Goal: Task Accomplishment & Management: Complete application form

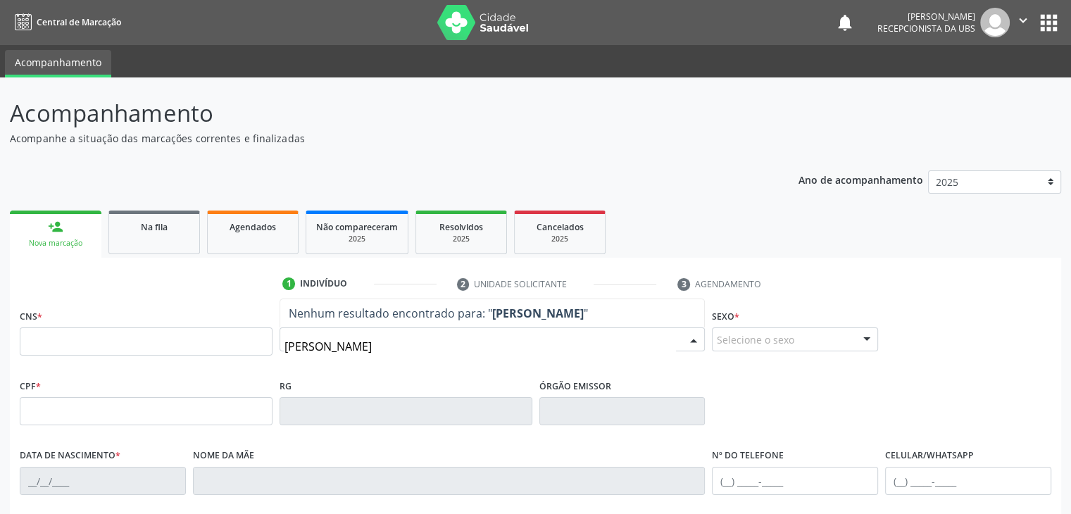
type input "[PERSON_NAME]"
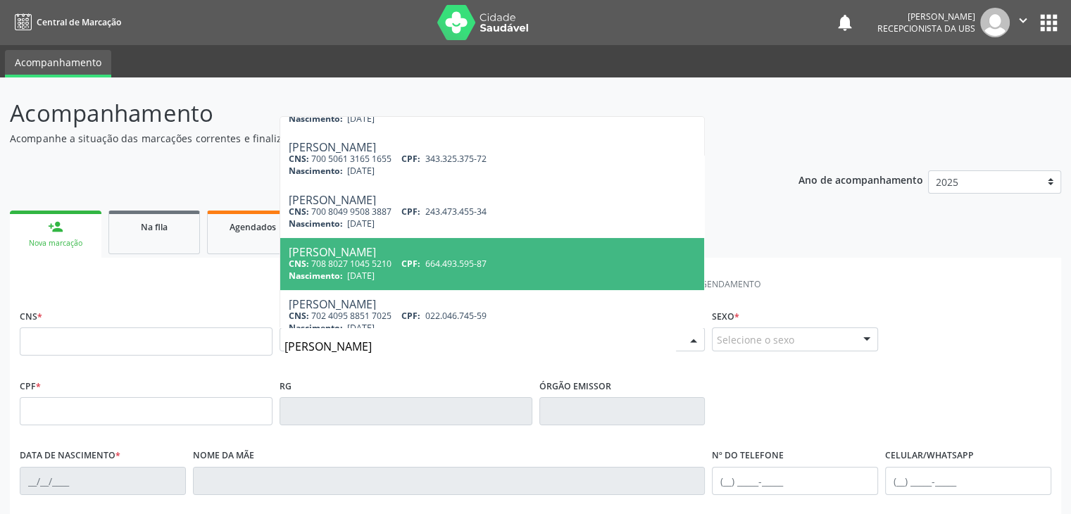
scroll to position [155, 0]
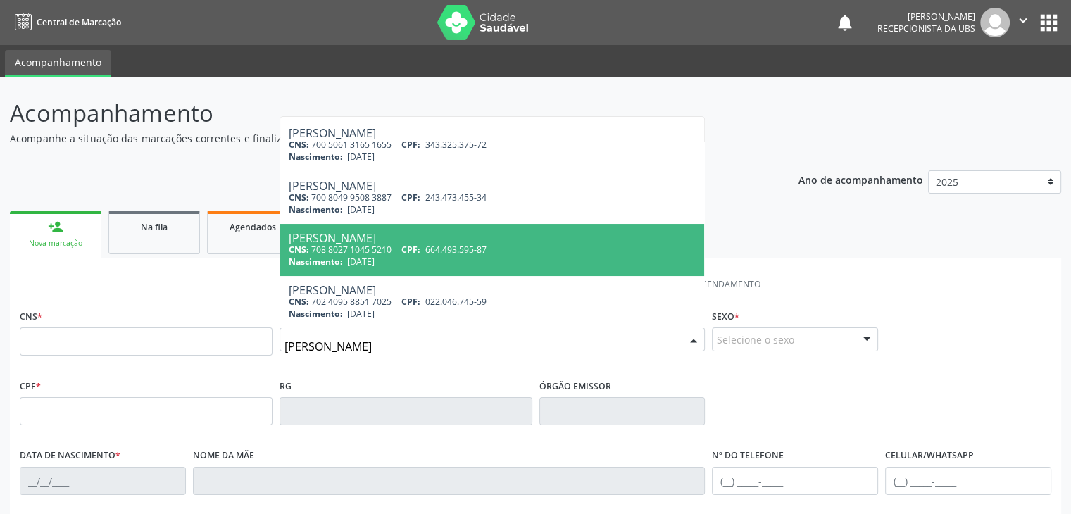
click at [465, 239] on div "[PERSON_NAME]" at bounding box center [493, 237] width 408 height 11
type input "708 8027 1045 5210"
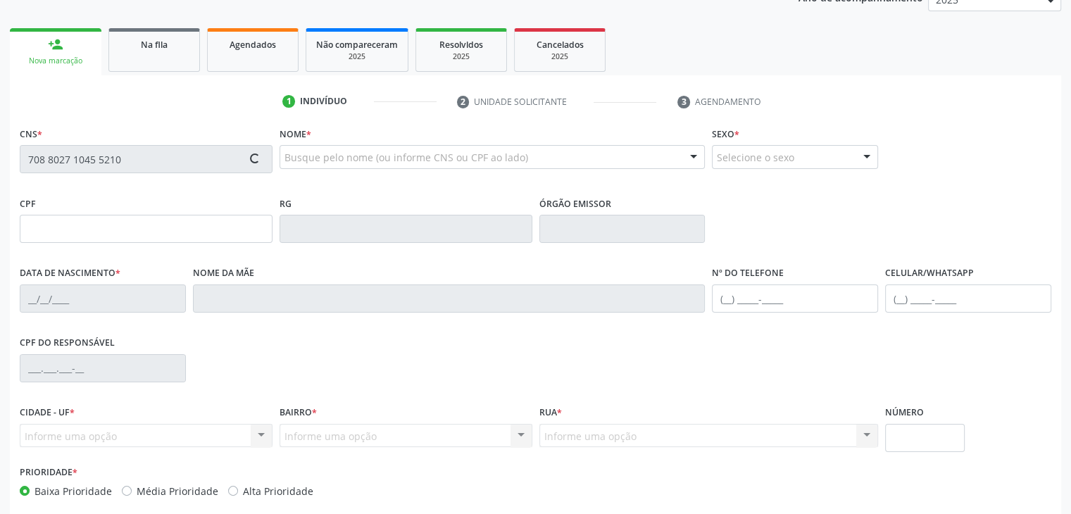
scroll to position [249, 0]
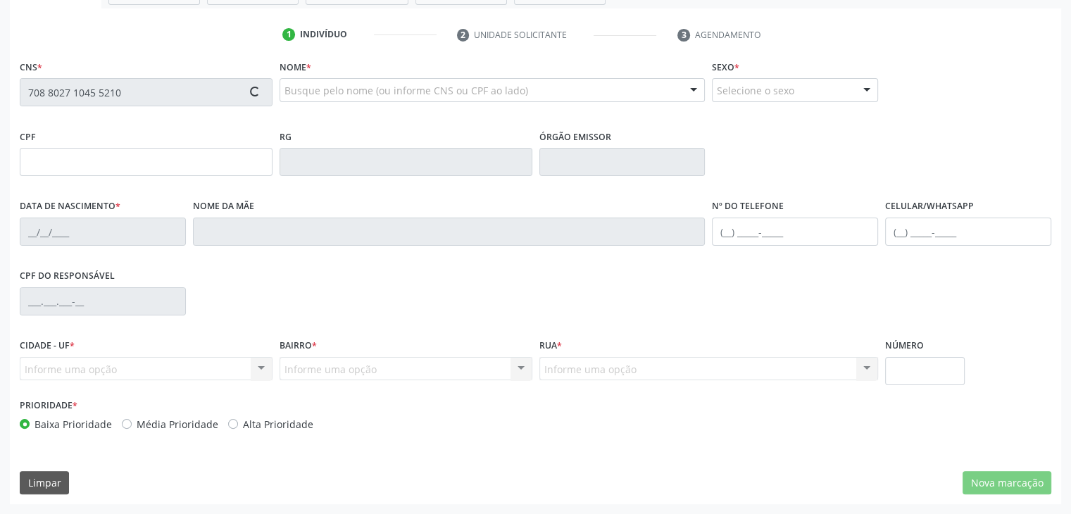
type input "664.493.595-87"
type input "[DATE]"
type input "[DEMOGRAPHIC_DATA] Anjelina de [DEMOGRAPHIC_DATA]"
type input "[PHONE_NUMBER]"
type input "S/N"
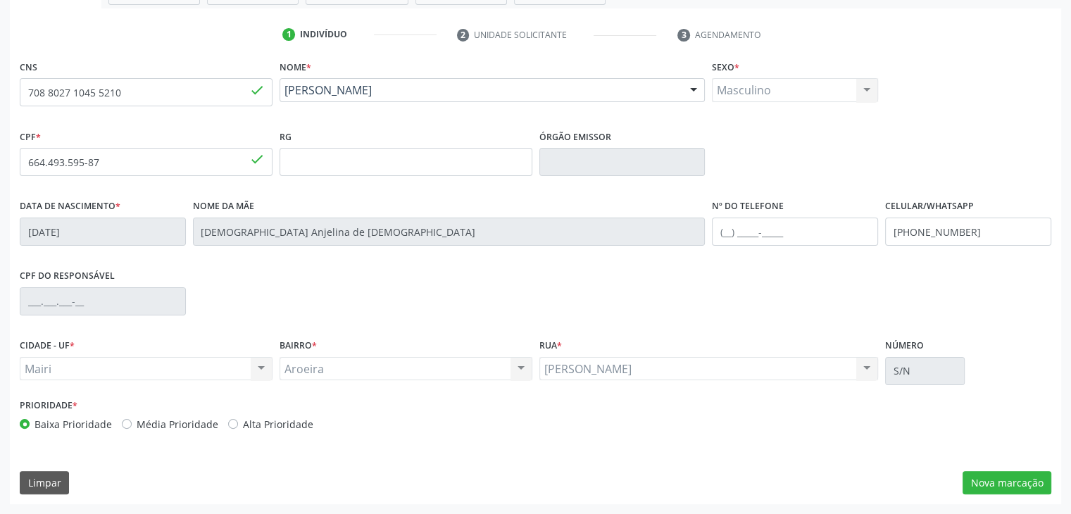
click at [151, 434] on div "Prioridade * Baixa Prioridade Média Prioridade Alta Prioridade" at bounding box center [275, 418] width 519 height 46
click at [203, 424] on label "Média Prioridade" at bounding box center [178, 424] width 82 height 15
click at [132, 424] on input "Média Prioridade" at bounding box center [127, 423] width 10 height 13
radio input "true"
click at [1023, 472] on button "Nova marcação" at bounding box center [1006, 483] width 89 height 24
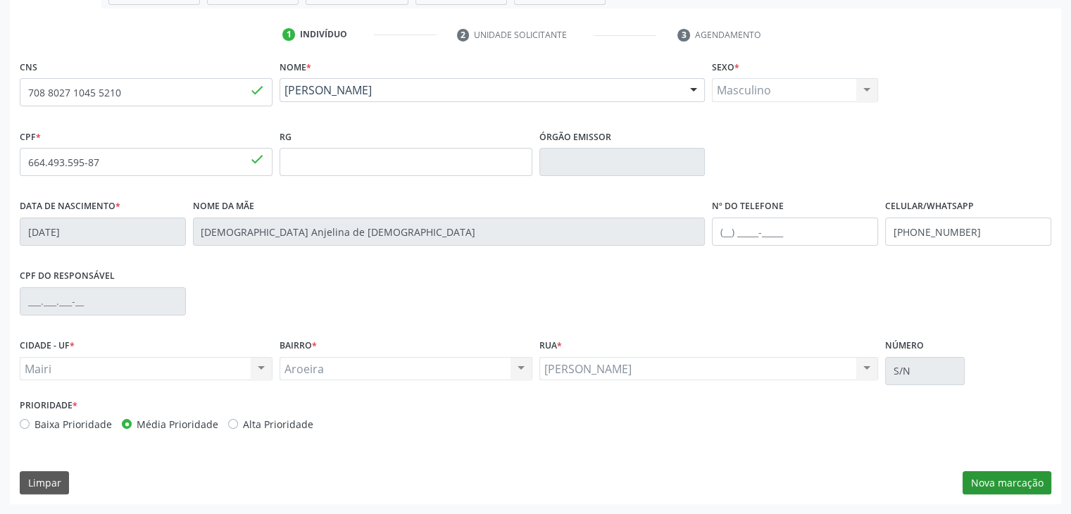
scroll to position [183, 0]
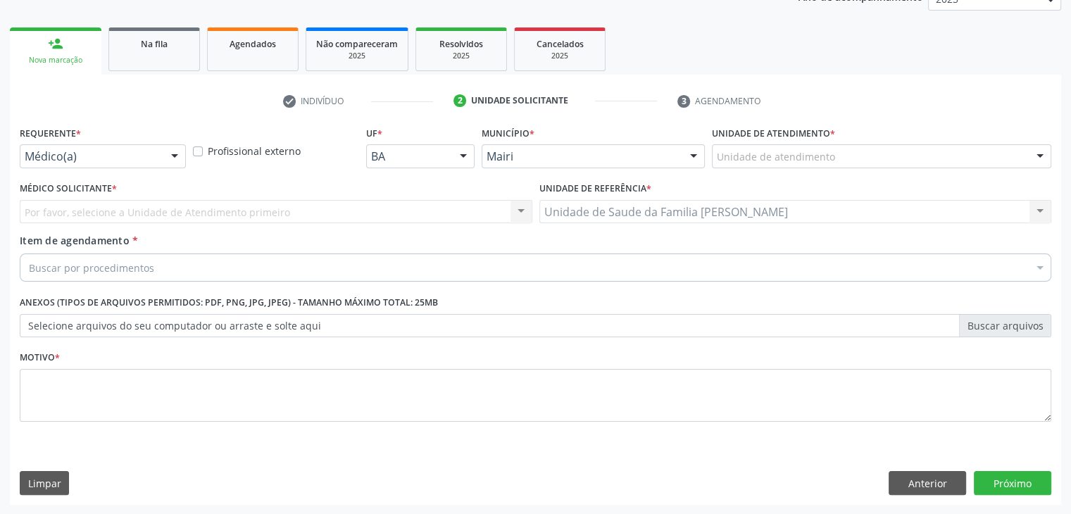
click at [103, 212] on div "Por favor, selecione a Unidade de Atendimento primeiro Nenhum resultado encontr…" at bounding box center [276, 212] width 512 height 24
click at [171, 147] on div at bounding box center [174, 157] width 21 height 24
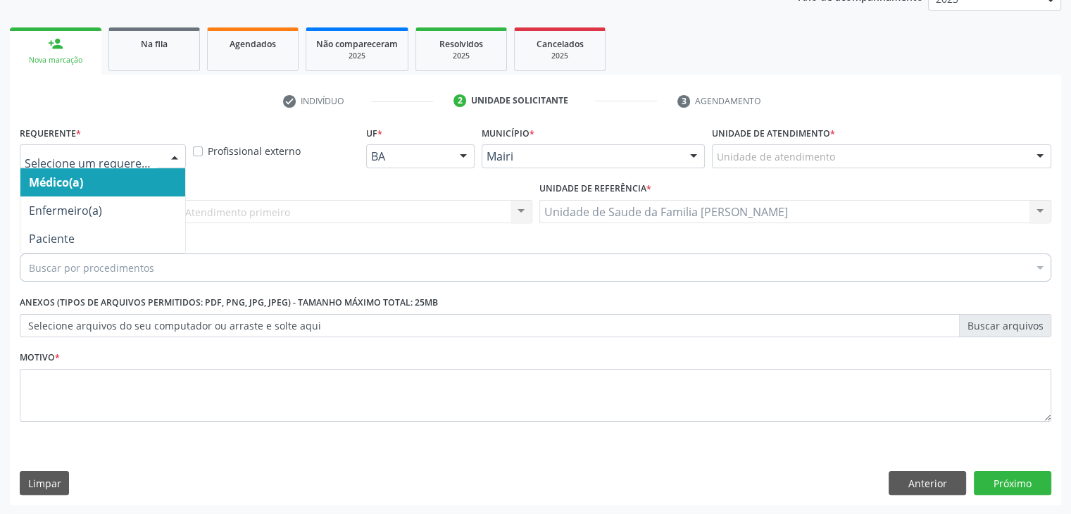
click at [171, 147] on div at bounding box center [174, 157] width 21 height 24
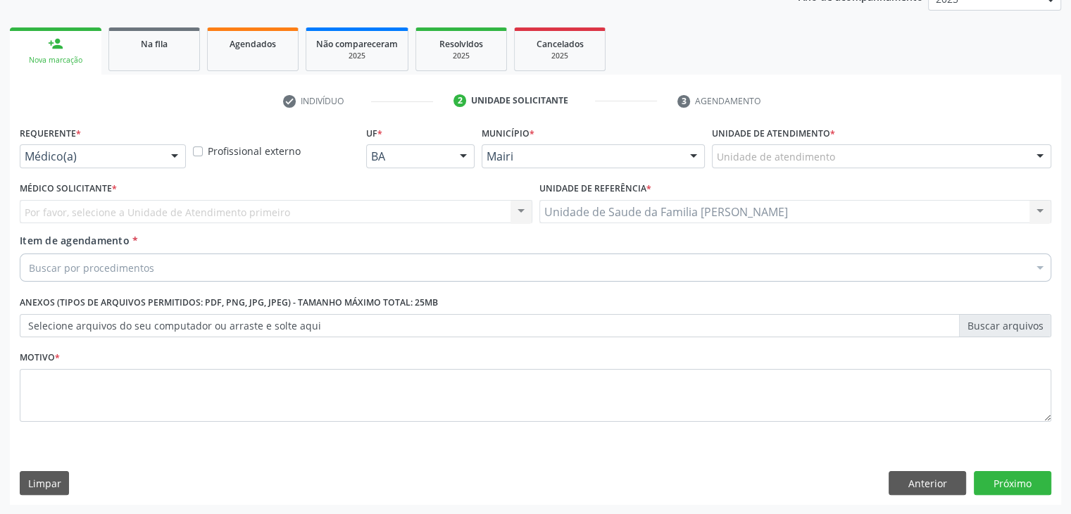
click at [881, 158] on div "Unidade de atendimento" at bounding box center [881, 156] width 339 height 24
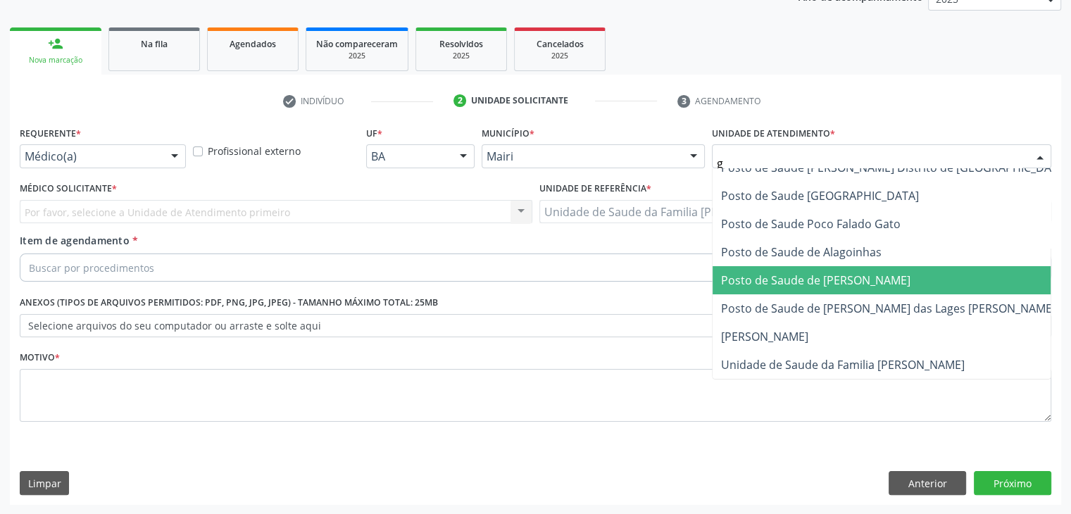
scroll to position [0, 0]
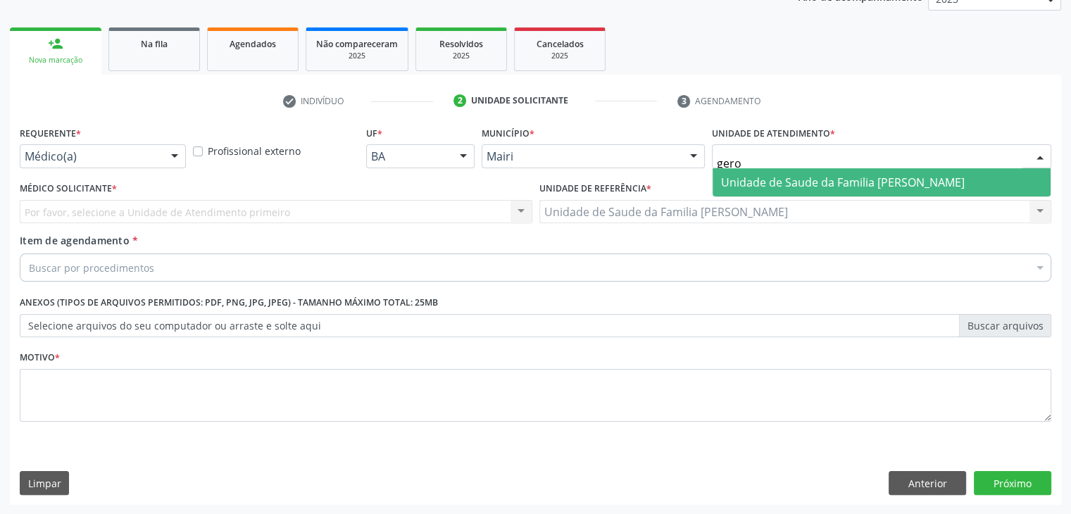
type input "gerol"
click at [897, 172] on span "Unidade de Saude da Familia [PERSON_NAME]" at bounding box center [881, 182] width 338 height 28
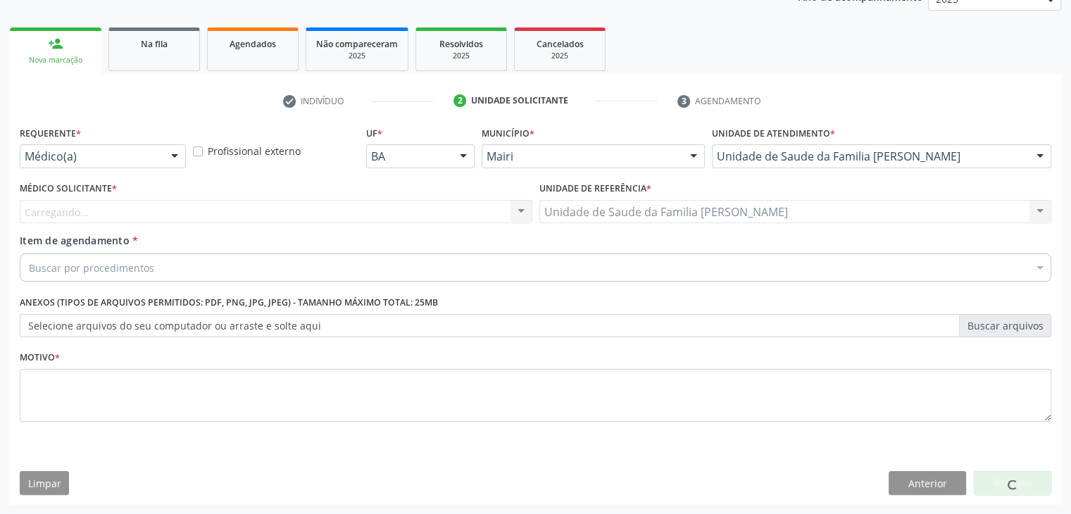
click at [174, 268] on div "Buscar por procedimentos" at bounding box center [535, 267] width 1031 height 28
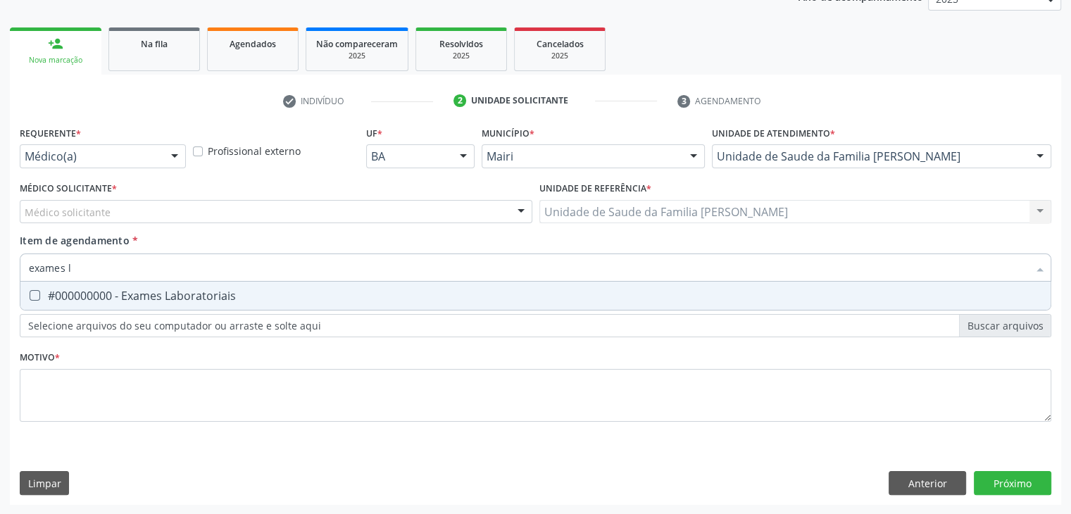
type input "exames la"
click at [158, 290] on div "#000000000 - Exames Laboratoriais" at bounding box center [535, 295] width 1013 height 11
checkbox Laboratoriais "true"
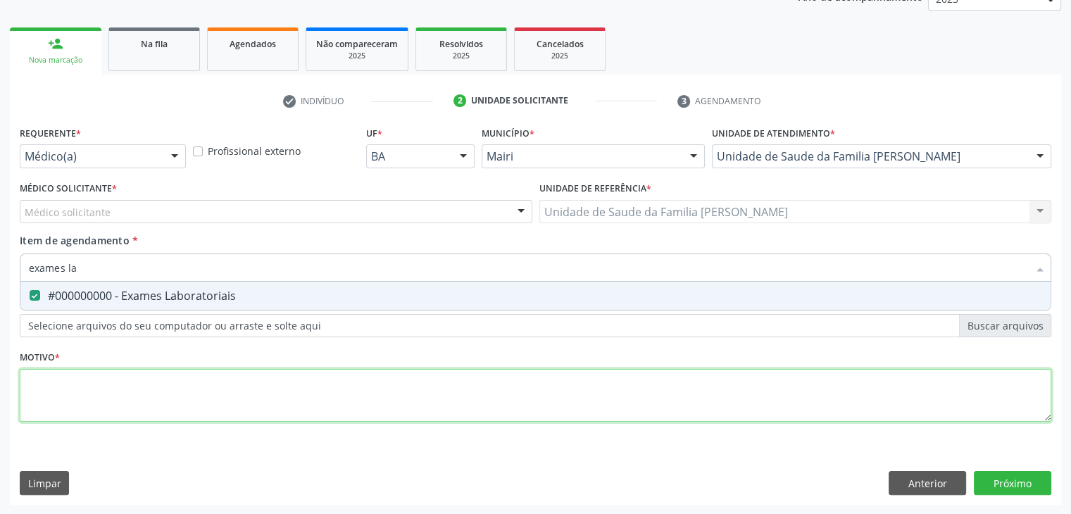
click at [163, 410] on div "Requerente * Médico(a) Médico(a) Enfermeiro(a) Paciente Nenhum resultado encont…" at bounding box center [535, 281] width 1031 height 319
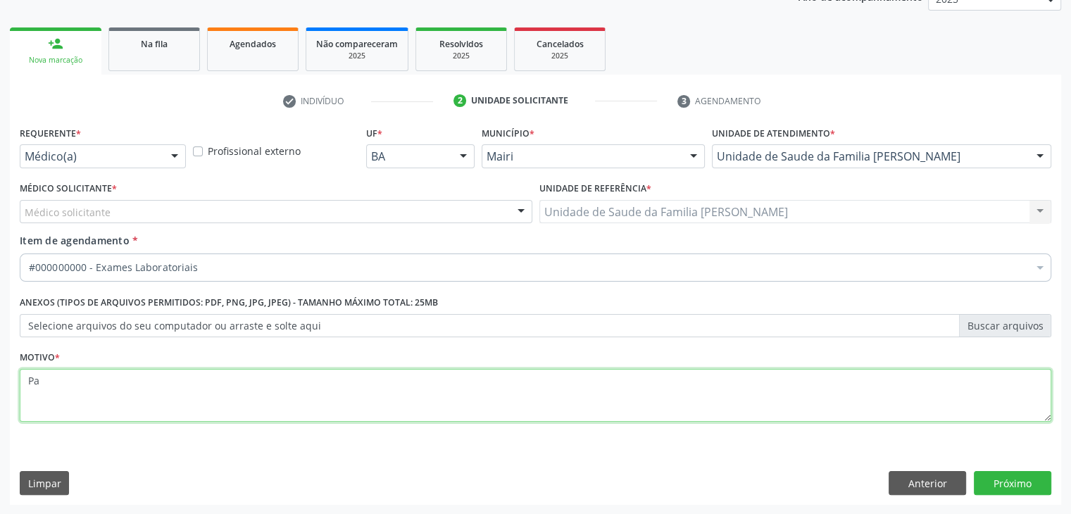
type textarea "P"
type textarea "avaliação"
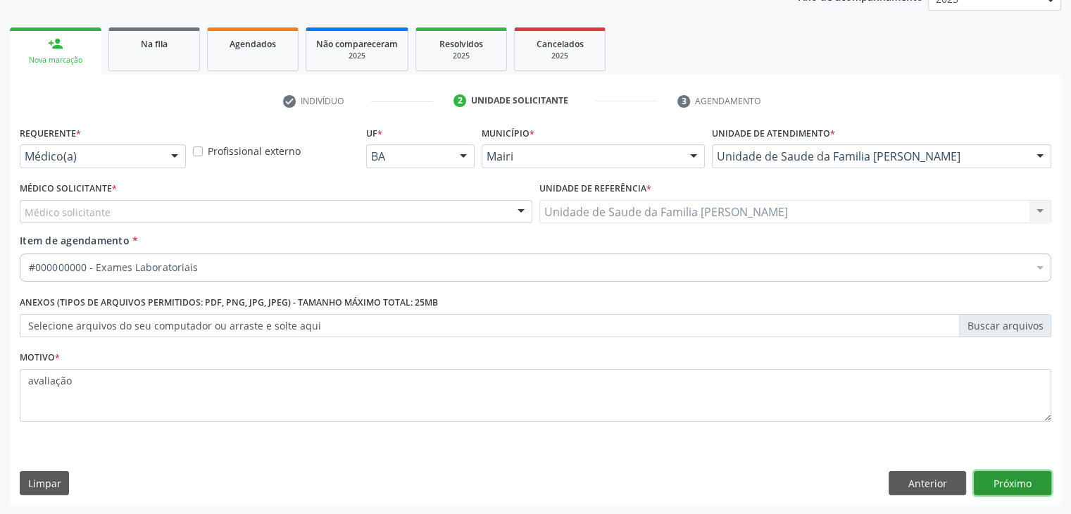
click at [987, 479] on button "Próximo" at bounding box center [1012, 483] width 77 height 24
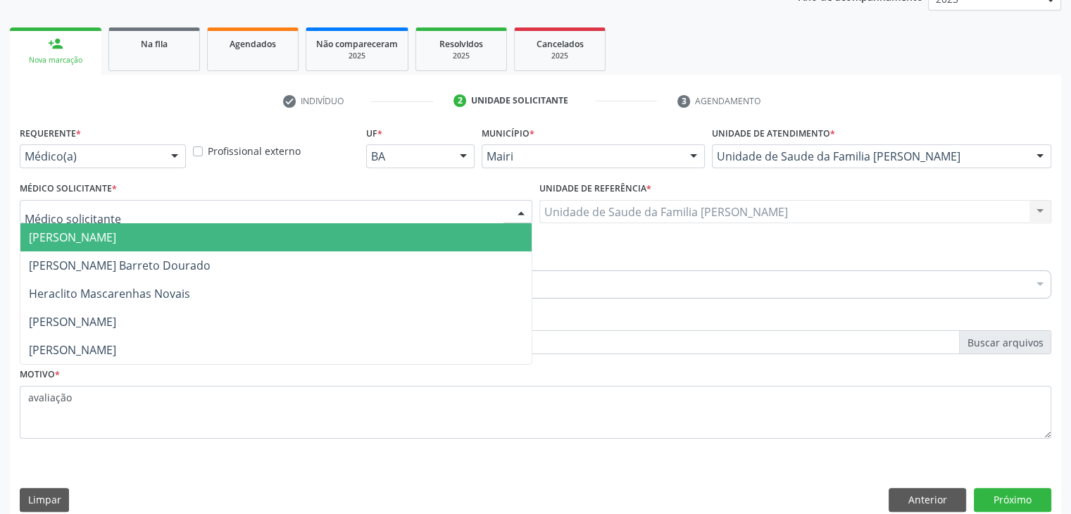
click at [448, 209] on div at bounding box center [276, 212] width 512 height 24
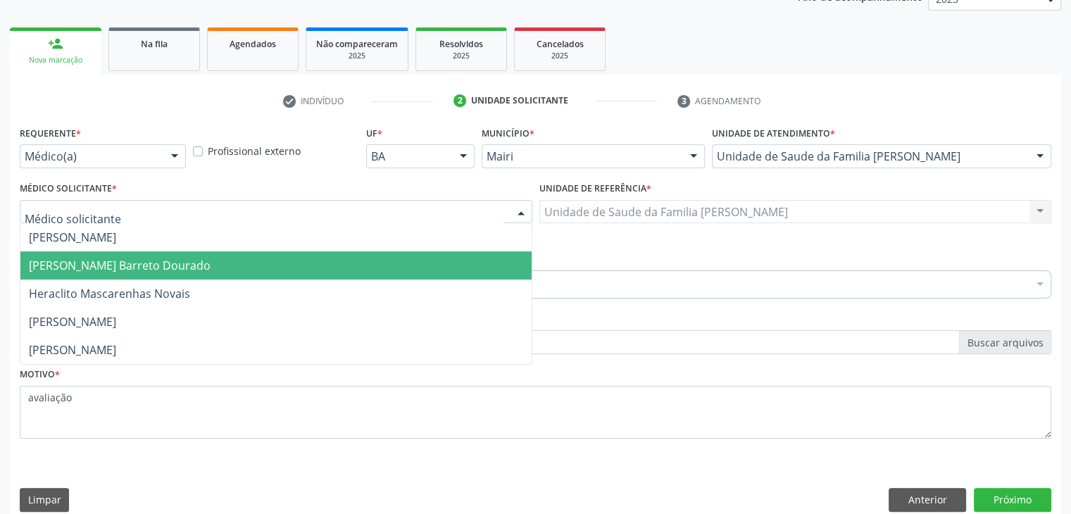
click at [382, 268] on span "[PERSON_NAME] Barreto Dourado" at bounding box center [275, 265] width 511 height 28
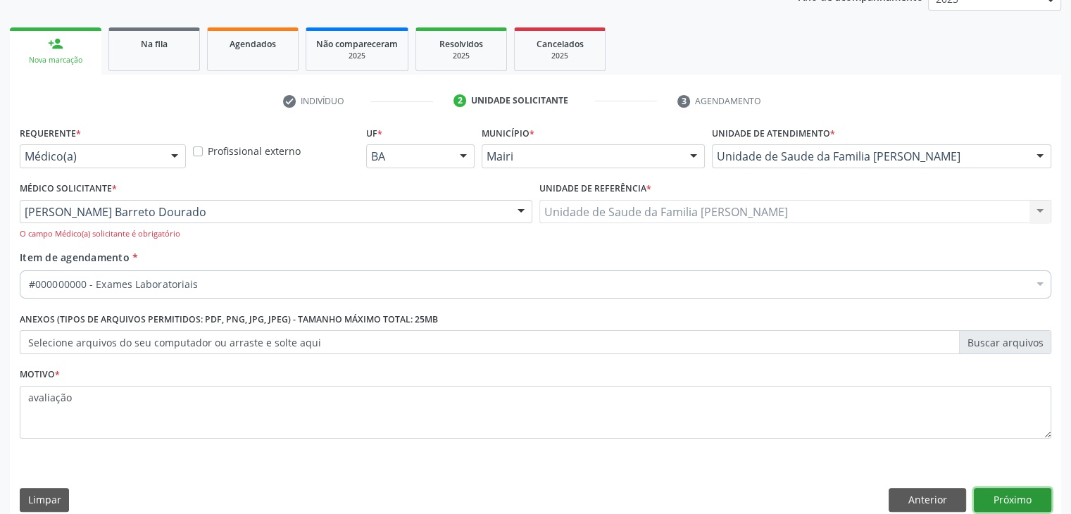
click at [1016, 497] on button "Próximo" at bounding box center [1012, 500] width 77 height 24
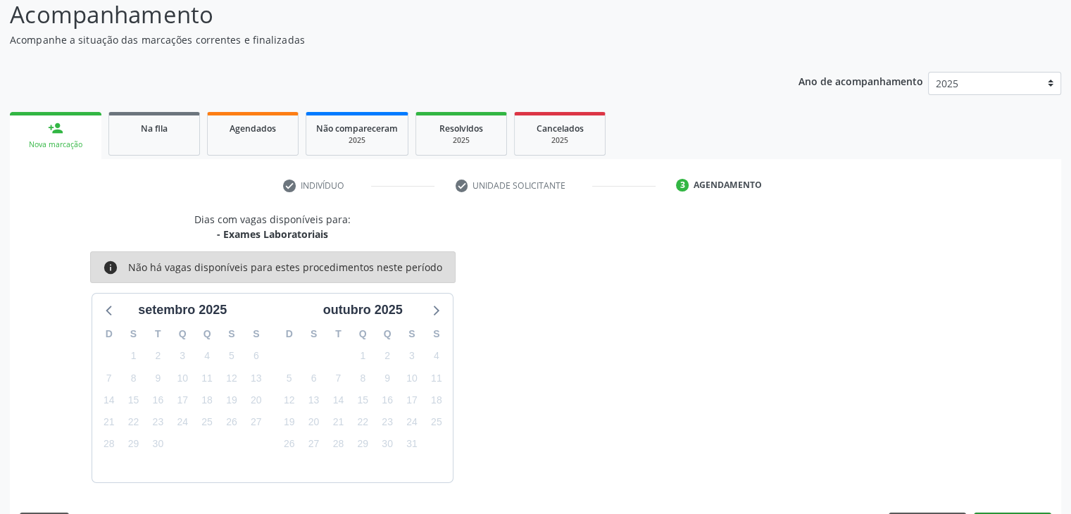
scroll to position [139, 0]
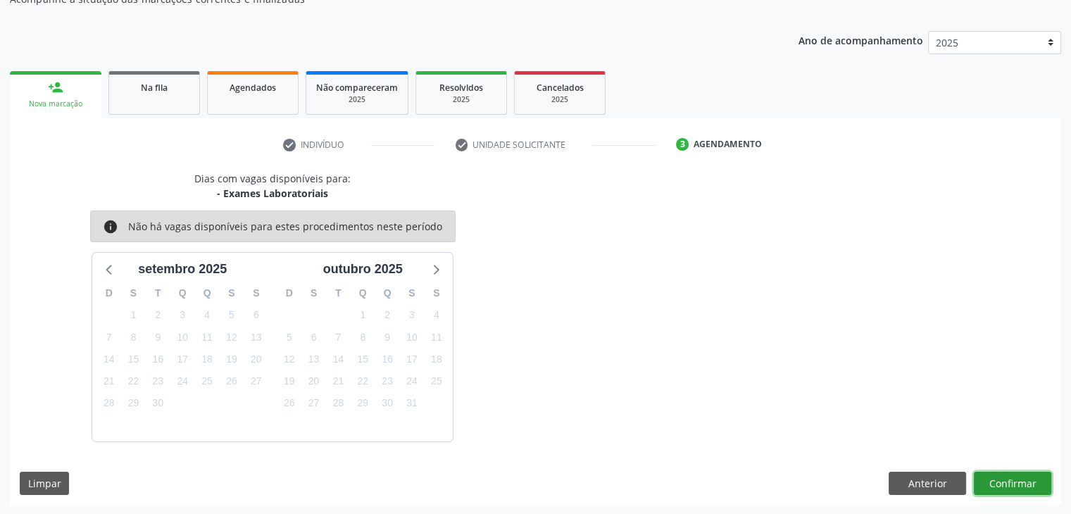
click at [1016, 480] on button "Confirmar" at bounding box center [1012, 484] width 77 height 24
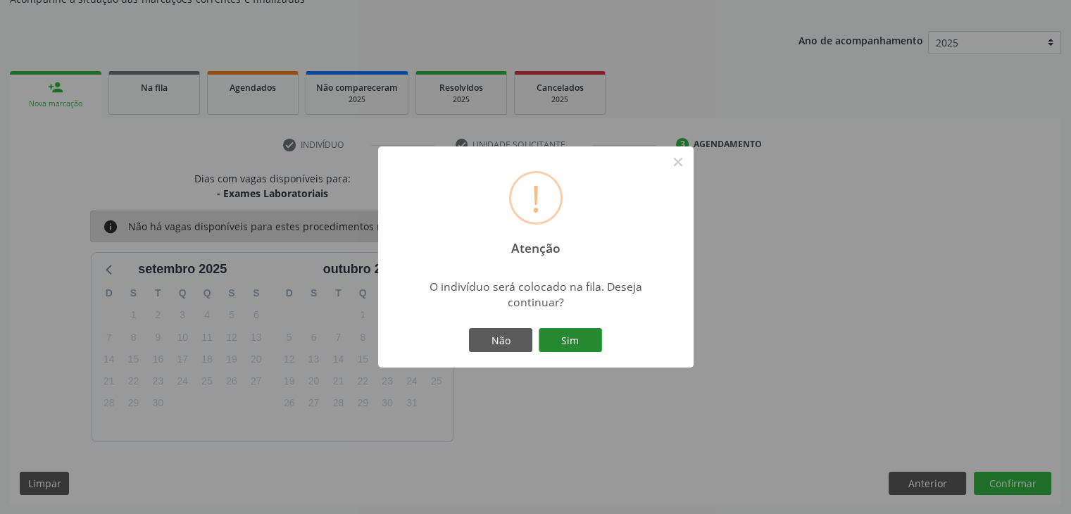
click at [565, 336] on button "Sim" at bounding box center [569, 340] width 63 height 24
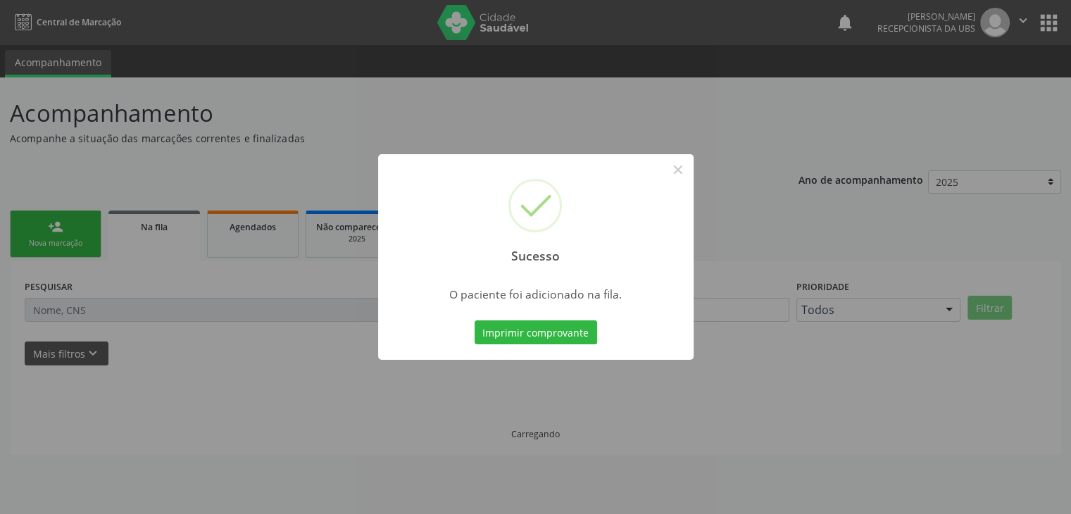
scroll to position [0, 0]
click at [684, 172] on button "×" at bounding box center [683, 170] width 24 height 24
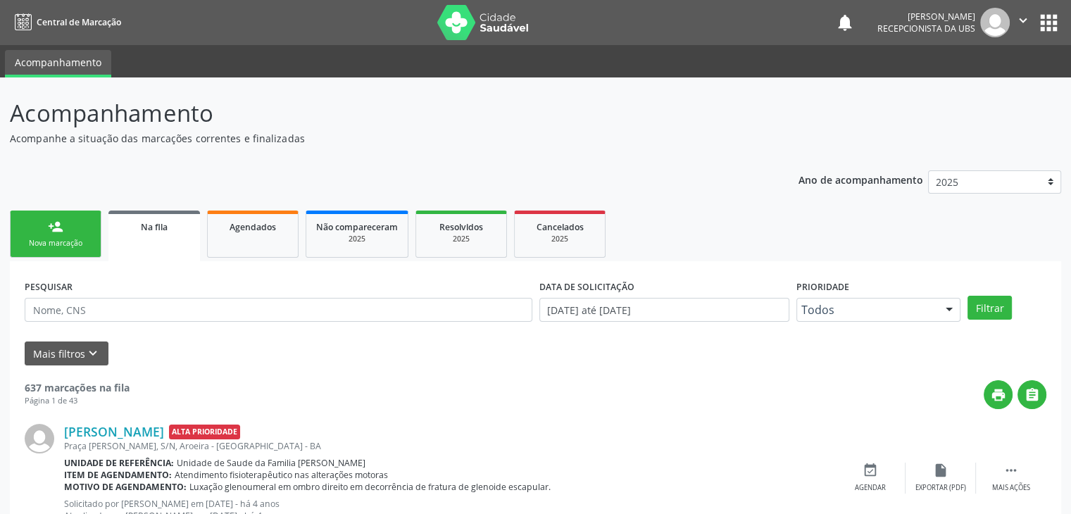
click at [63, 241] on div "Nova marcação" at bounding box center [55, 243] width 70 height 11
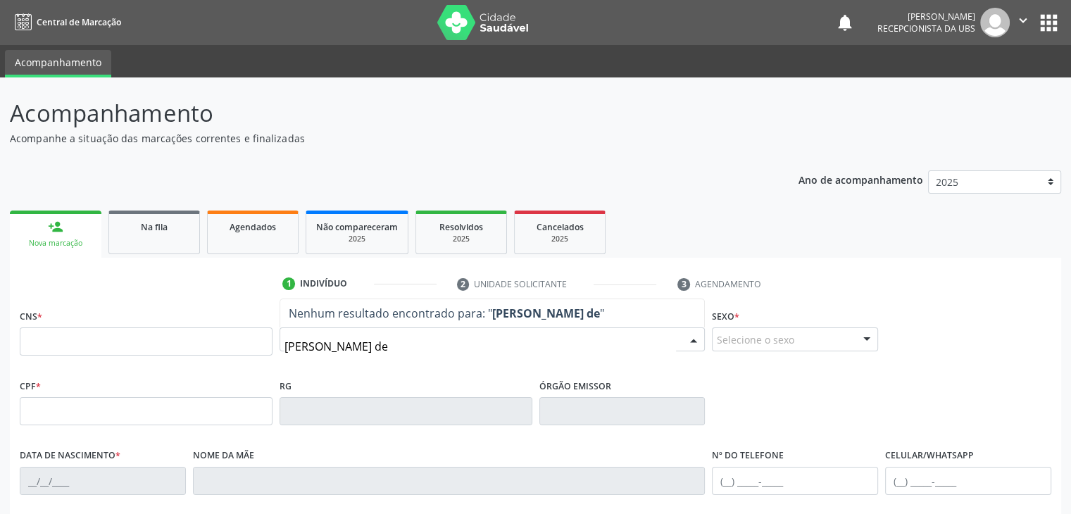
type input "[PERSON_NAME] de"
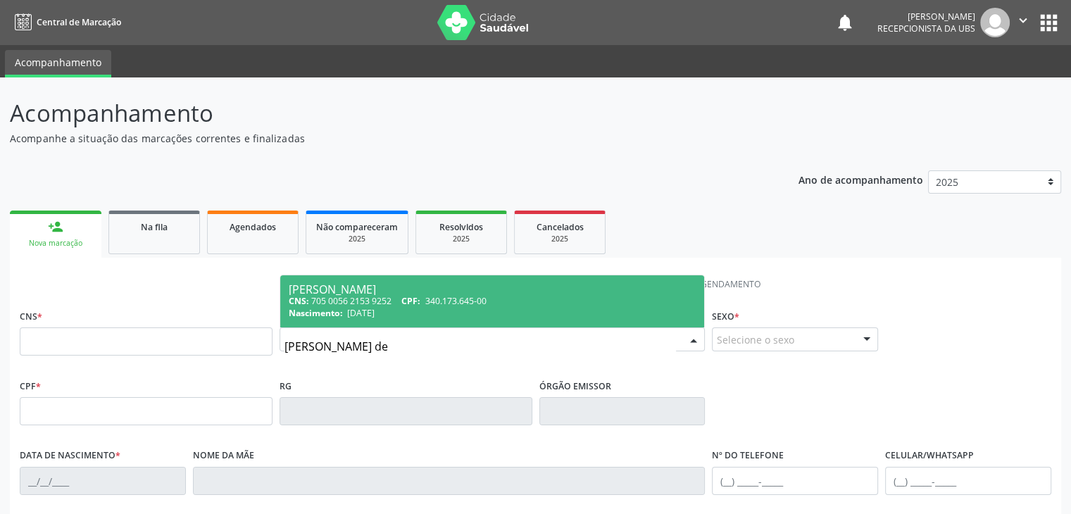
click at [417, 289] on div "[PERSON_NAME]" at bounding box center [493, 289] width 408 height 11
type input "705 0056 2153 9252"
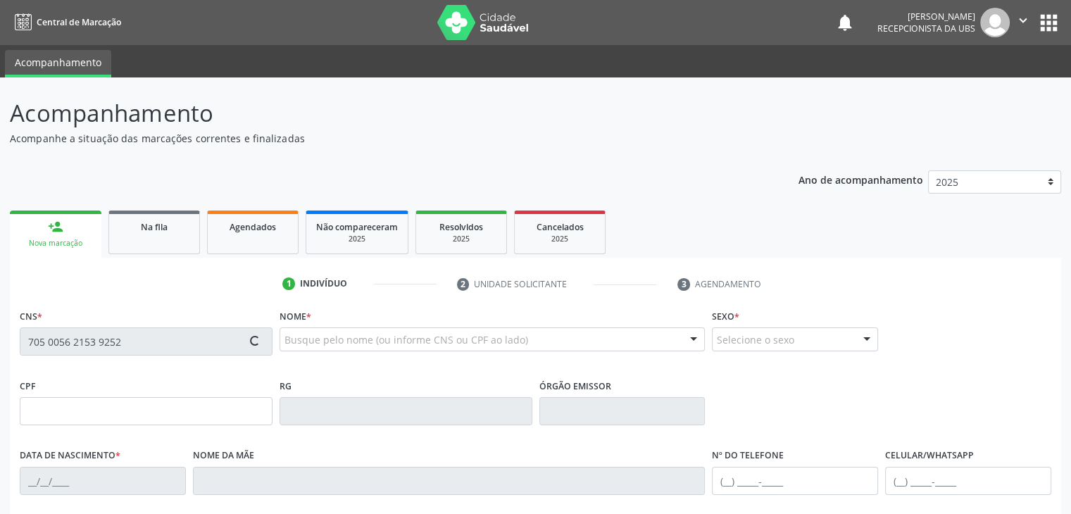
type input "340.173.645-00"
type input "[DATE]"
type input "[PERSON_NAME]"
type input "[PHONE_NUMBER]"
type input "S/N"
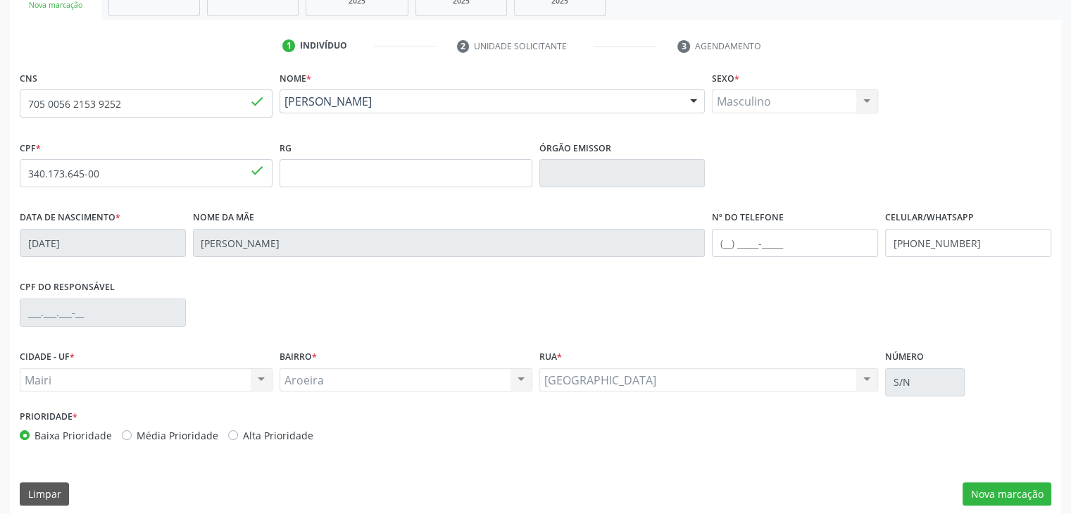
scroll to position [249, 0]
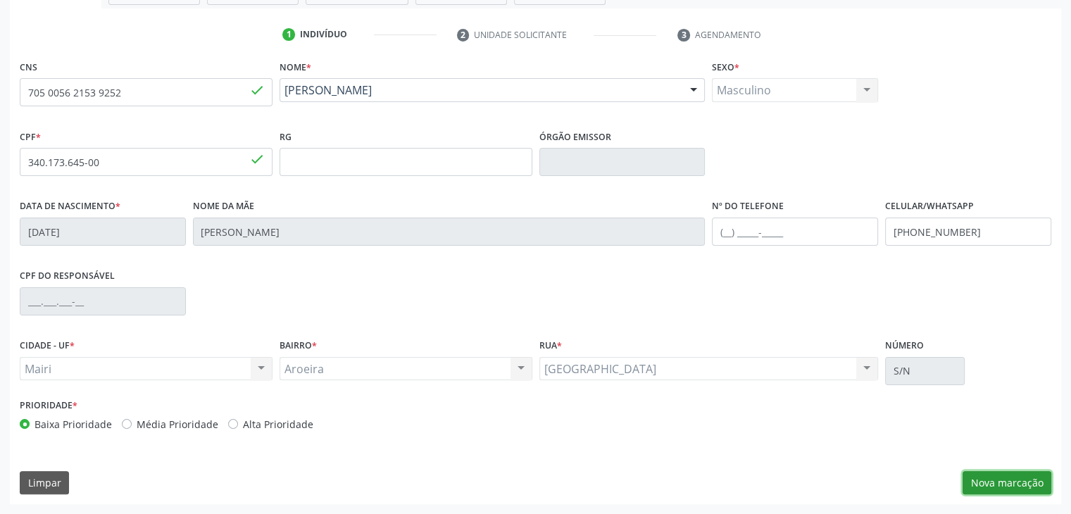
click at [1002, 474] on button "Nova marcação" at bounding box center [1006, 483] width 89 height 24
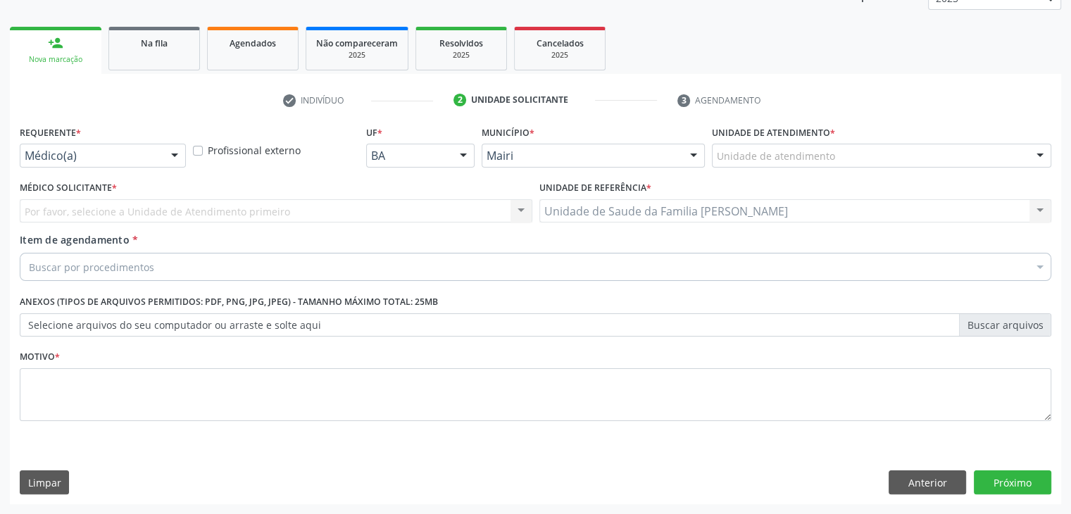
scroll to position [183, 0]
click at [171, 154] on div at bounding box center [174, 157] width 21 height 24
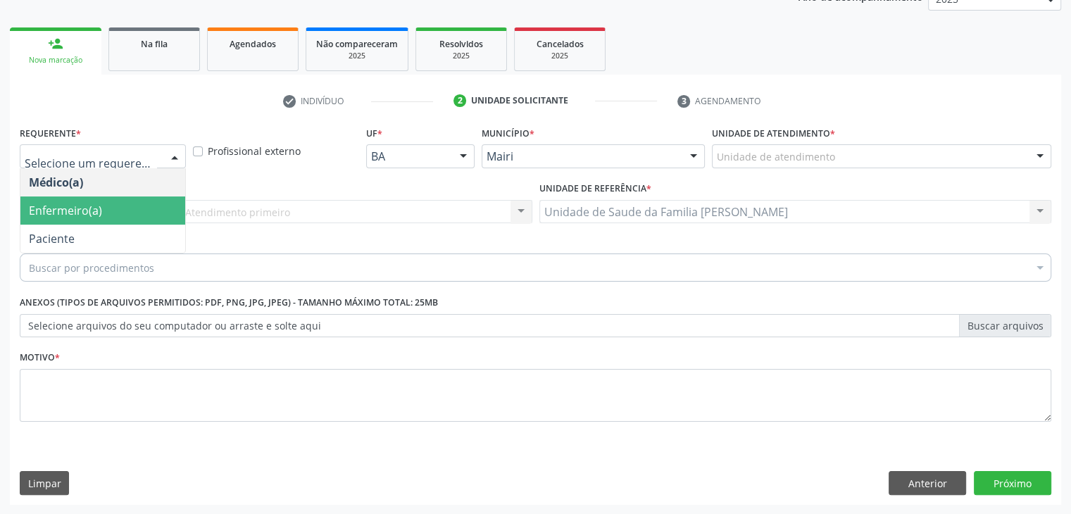
click at [144, 204] on span "Enfermeiro(a)" at bounding box center [102, 210] width 165 height 28
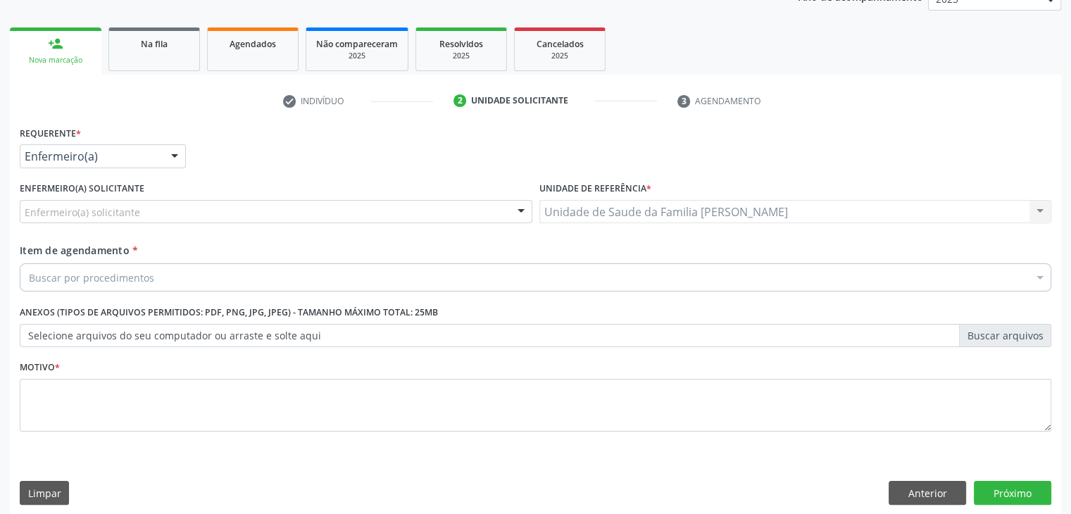
click at [265, 206] on div "Enfermeiro(a) solicitante" at bounding box center [276, 212] width 512 height 24
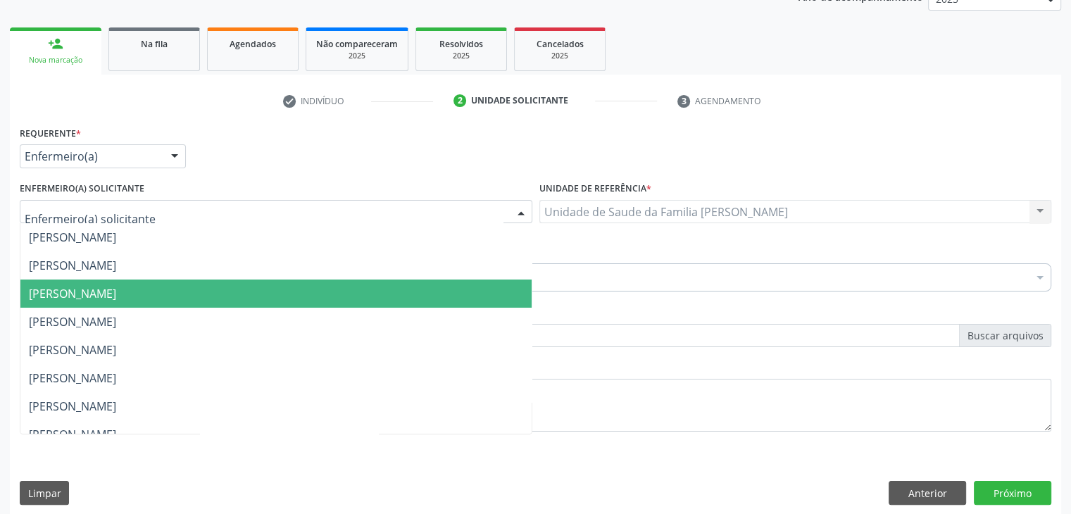
click at [246, 285] on span "[PERSON_NAME]" at bounding box center [275, 293] width 511 height 28
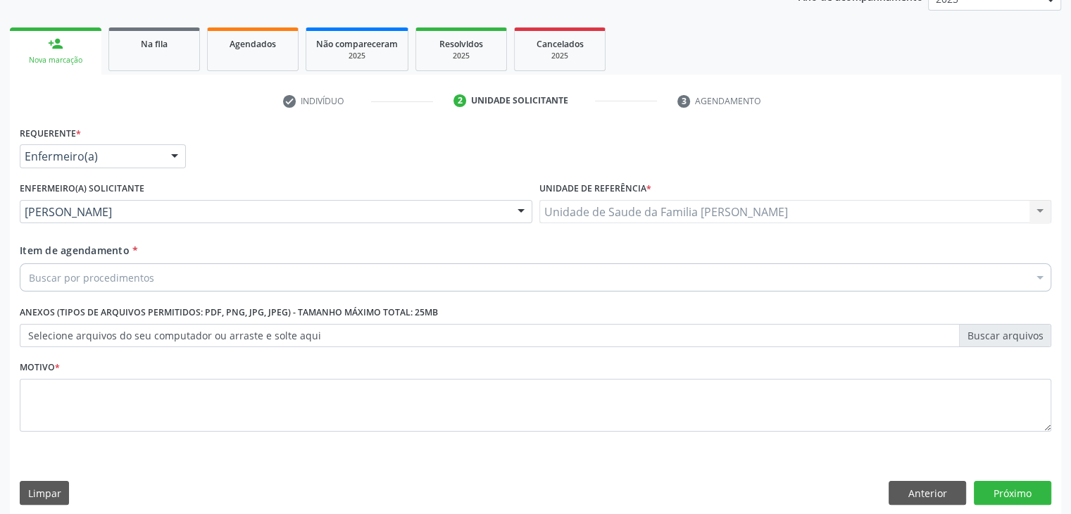
click at [258, 270] on div "Buscar por procedimentos" at bounding box center [535, 277] width 1031 height 28
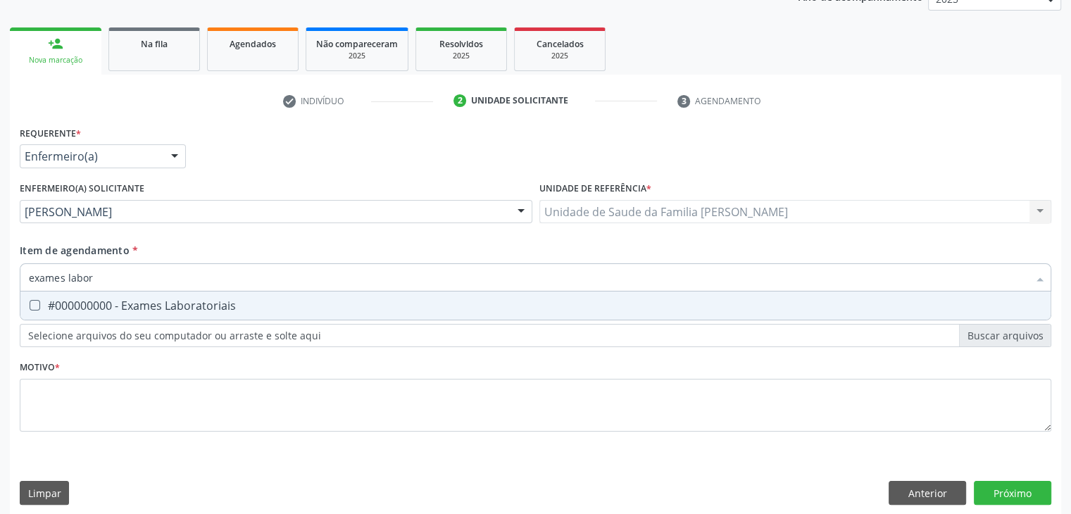
type input "exames labora"
click at [250, 308] on div "#000000000 - Exames Laboratoriais" at bounding box center [535, 305] width 1013 height 11
checkbox Laboratoriais "true"
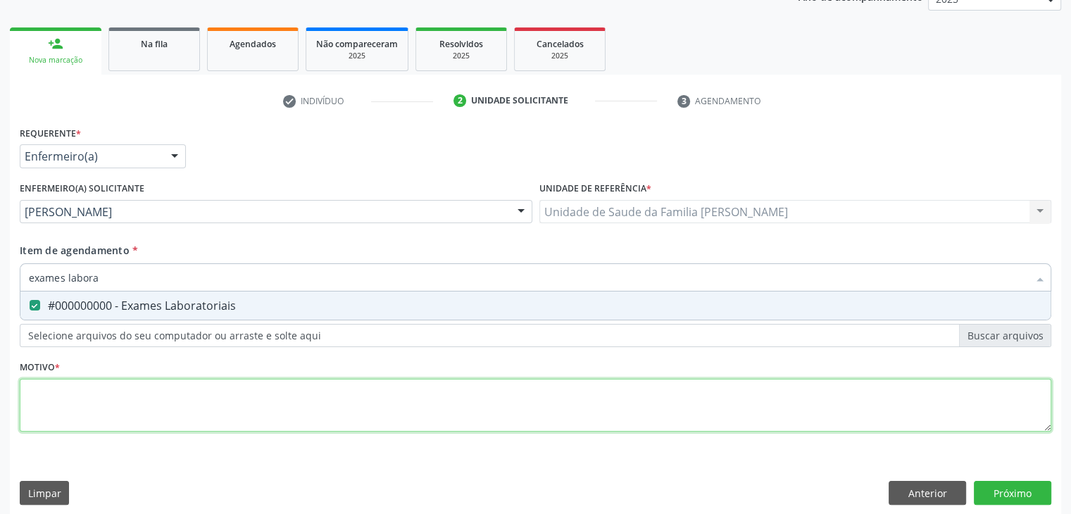
click at [246, 389] on div "Requerente * Enfermeiro(a) Médico(a) Enfermeiro(a) Paciente Nenhum resultado en…" at bounding box center [535, 286] width 1031 height 329
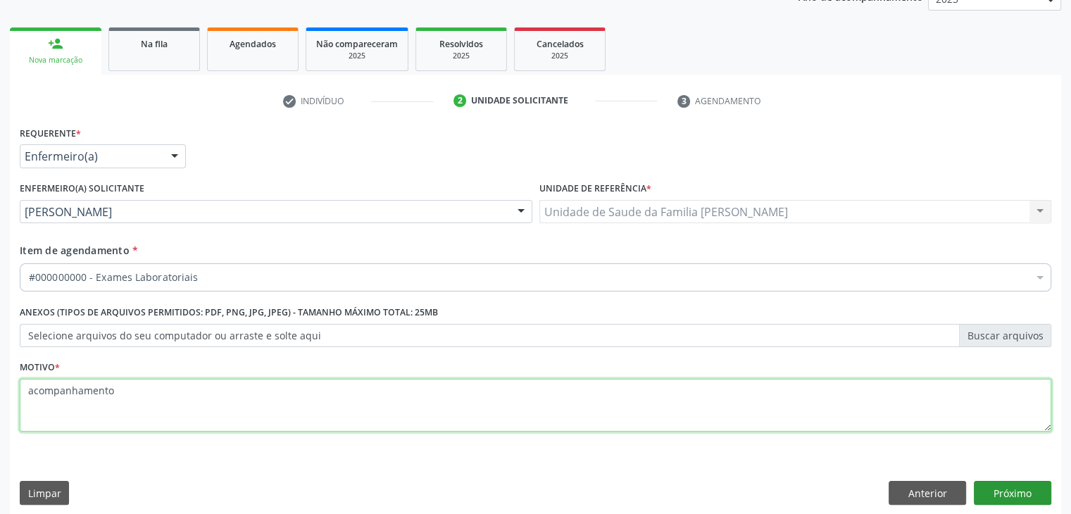
type textarea "acompanhamento"
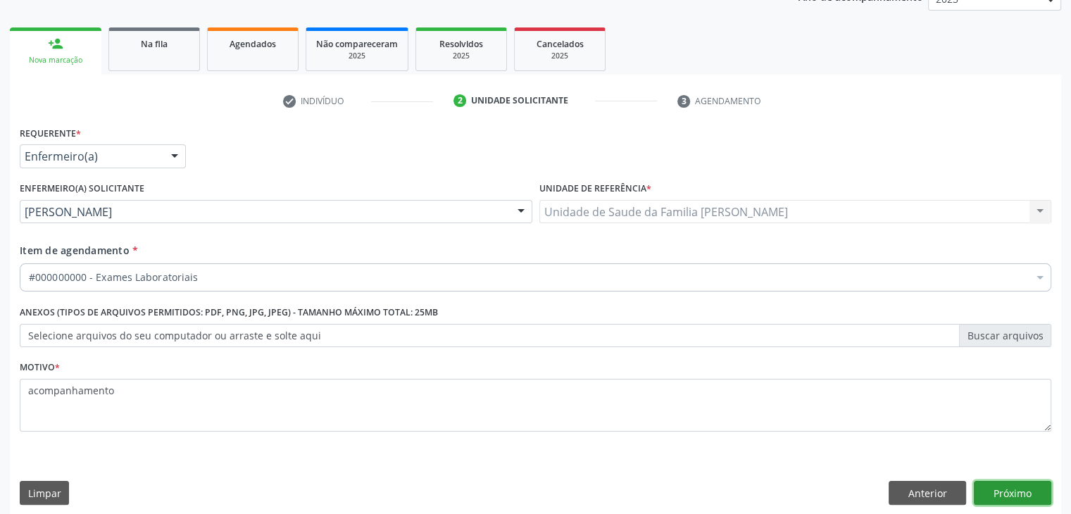
click at [1008, 486] on button "Próximo" at bounding box center [1012, 493] width 77 height 24
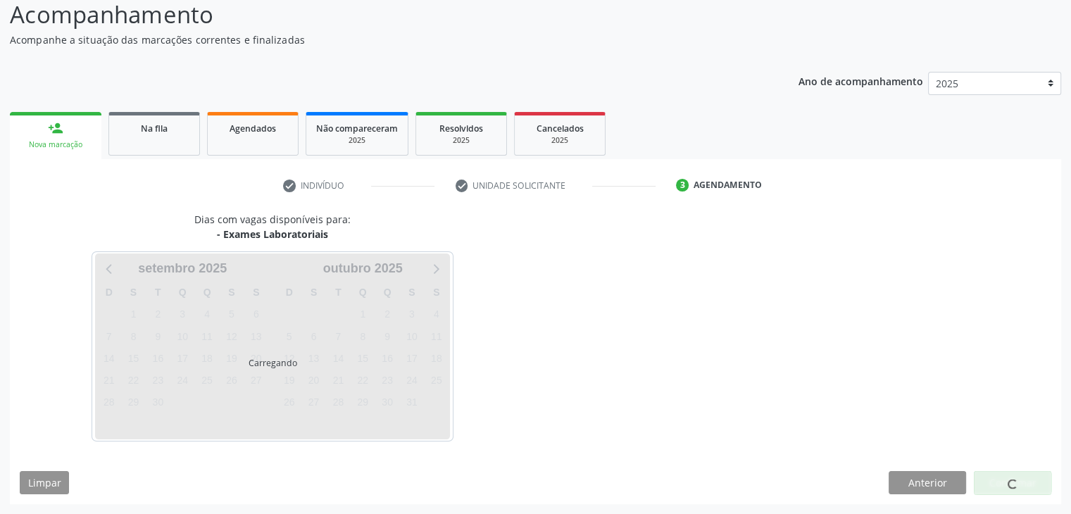
scroll to position [139, 0]
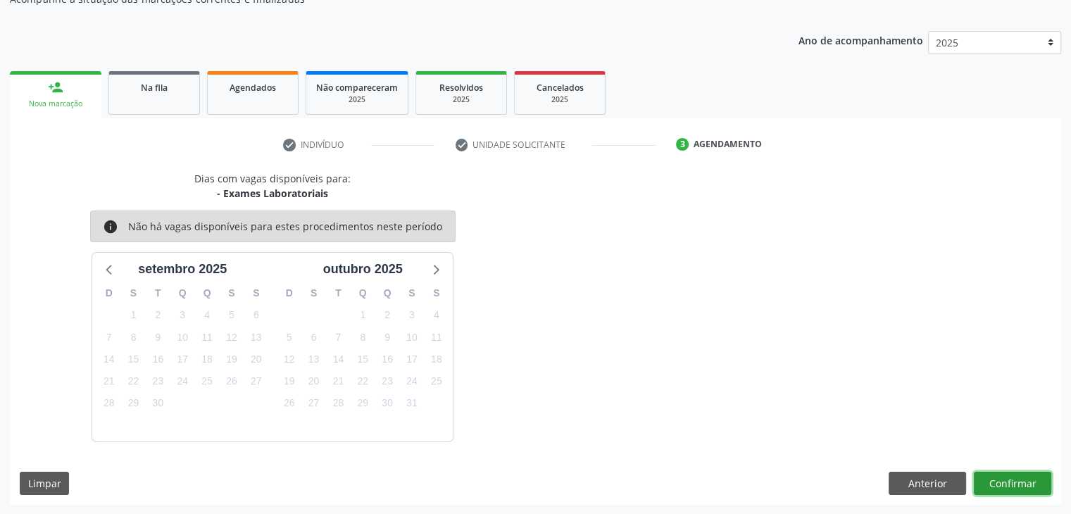
click at [1014, 486] on button "Confirmar" at bounding box center [1012, 484] width 77 height 24
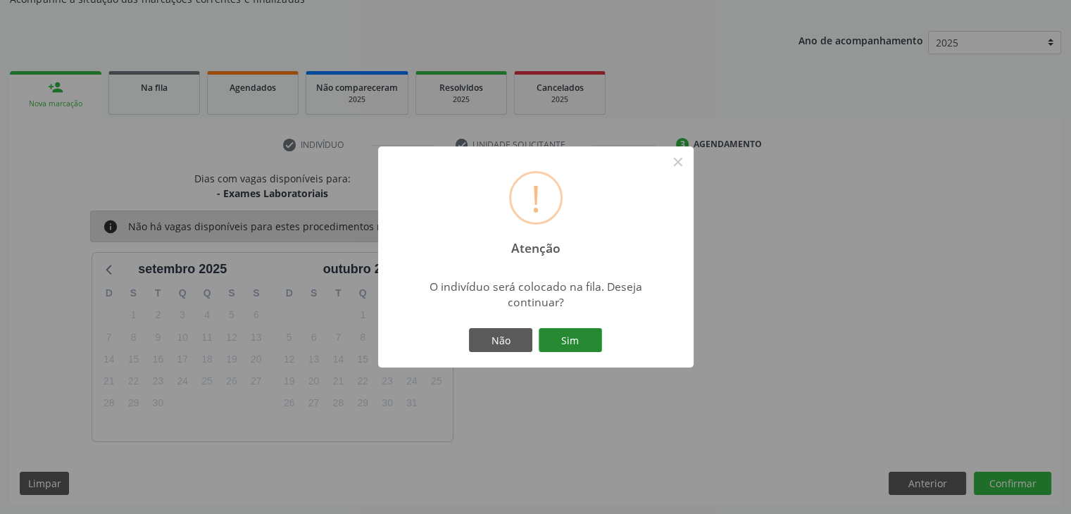
click at [584, 329] on button "Sim" at bounding box center [569, 340] width 63 height 24
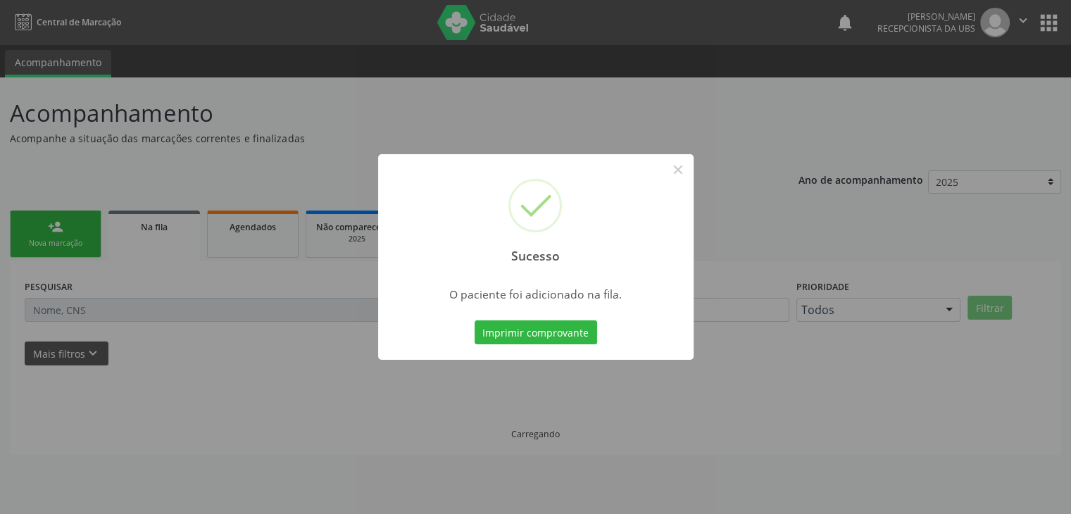
scroll to position [0, 0]
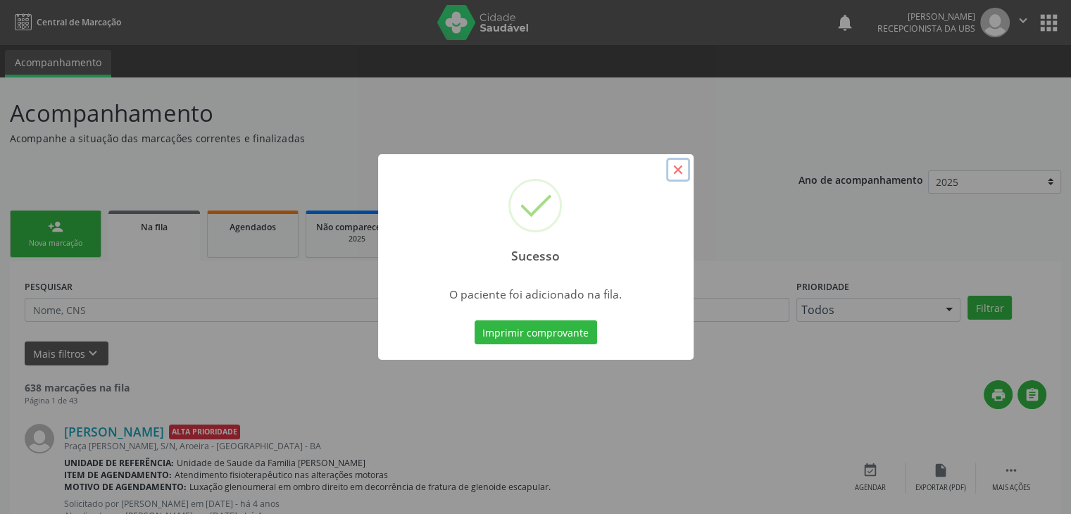
click at [676, 163] on button "×" at bounding box center [678, 170] width 24 height 24
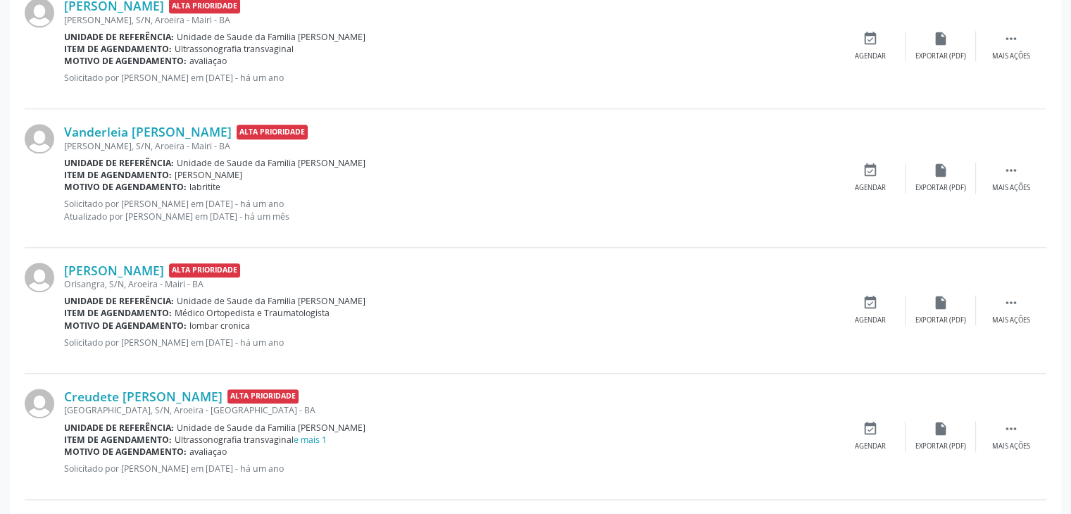
scroll to position [864, 0]
